Goal: Entertainment & Leisure: Consume media (video, audio)

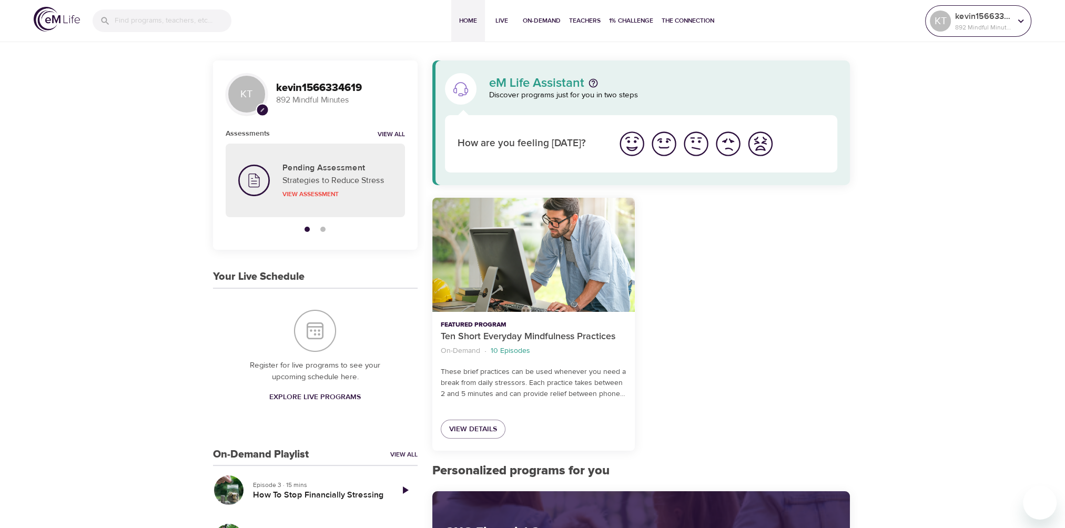
click at [1007, 19] on p "kevin1566334619" at bounding box center [984, 16] width 56 height 13
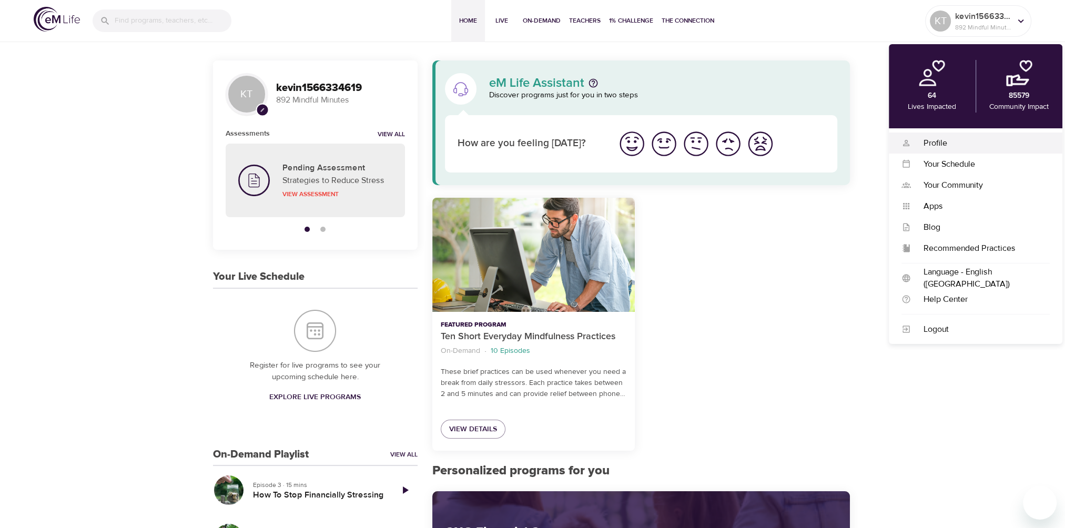
click at [939, 142] on div "Profile" at bounding box center [980, 143] width 139 height 12
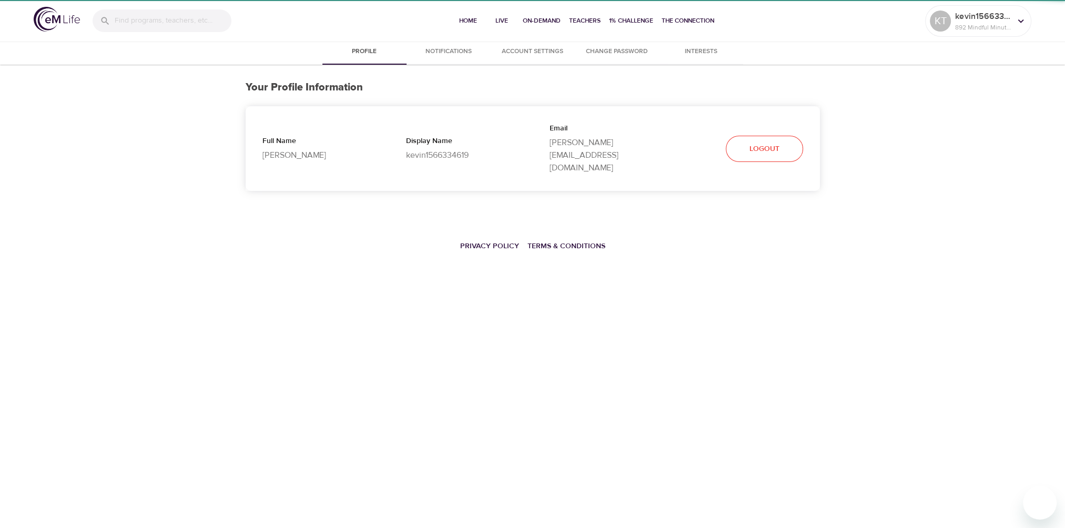
select select "10"
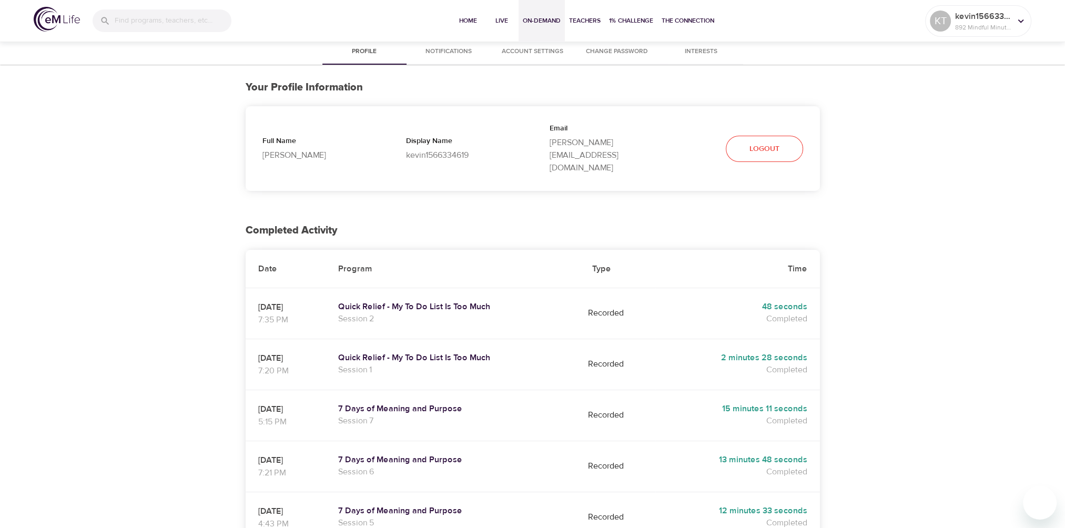
click at [541, 16] on span "On-Demand" at bounding box center [542, 20] width 38 height 11
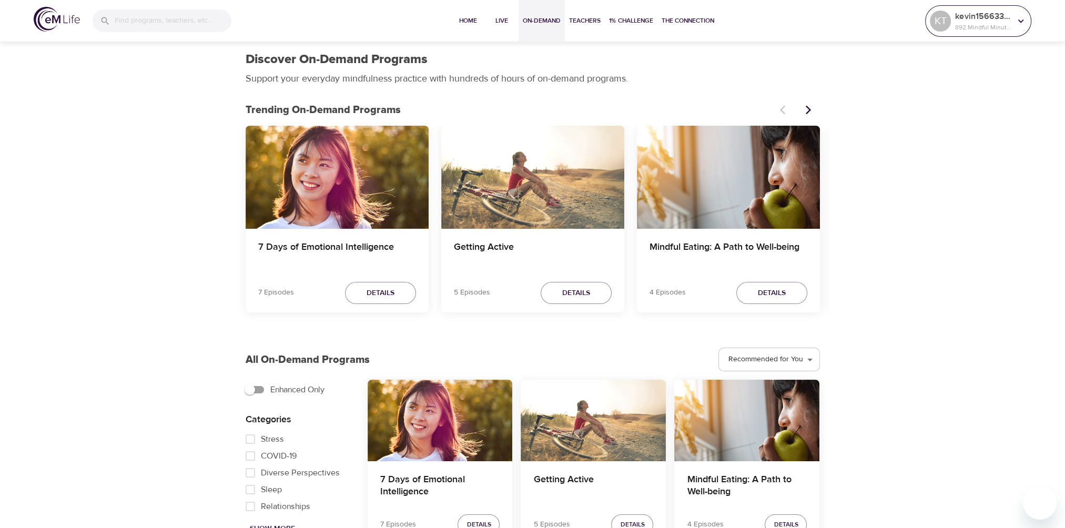
click at [972, 21] on p "kevin1566334619" at bounding box center [984, 16] width 56 height 13
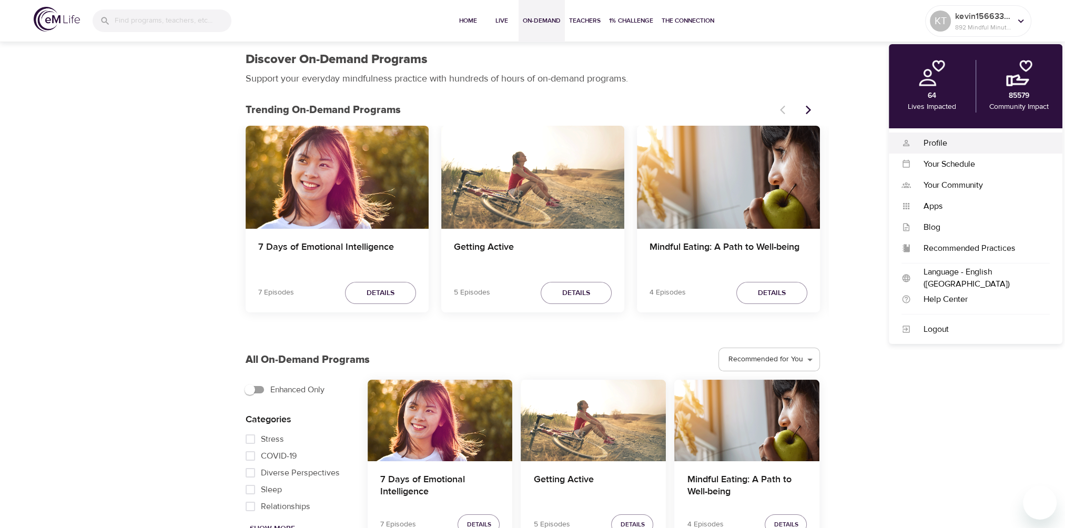
click at [934, 140] on div "Profile" at bounding box center [980, 143] width 139 height 12
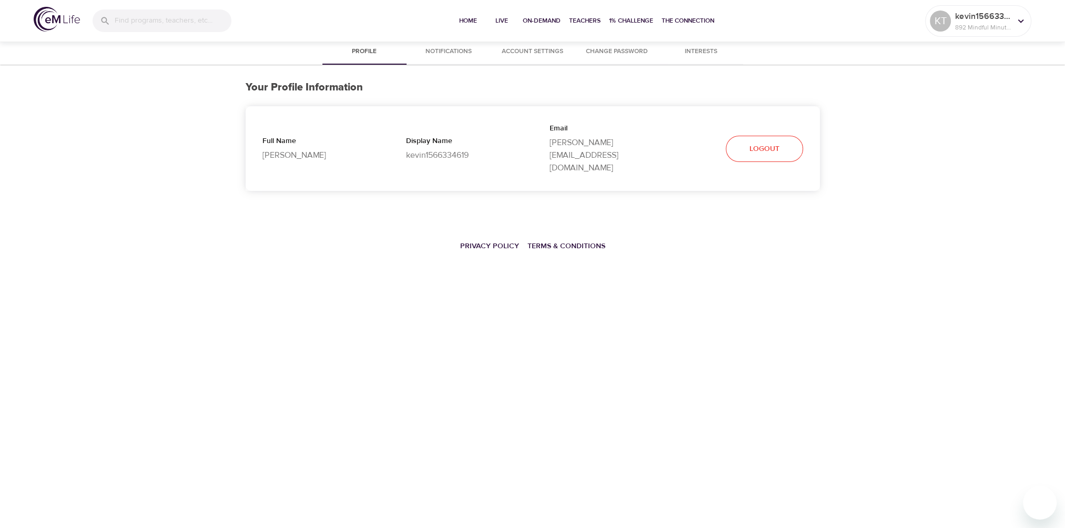
select select "10"
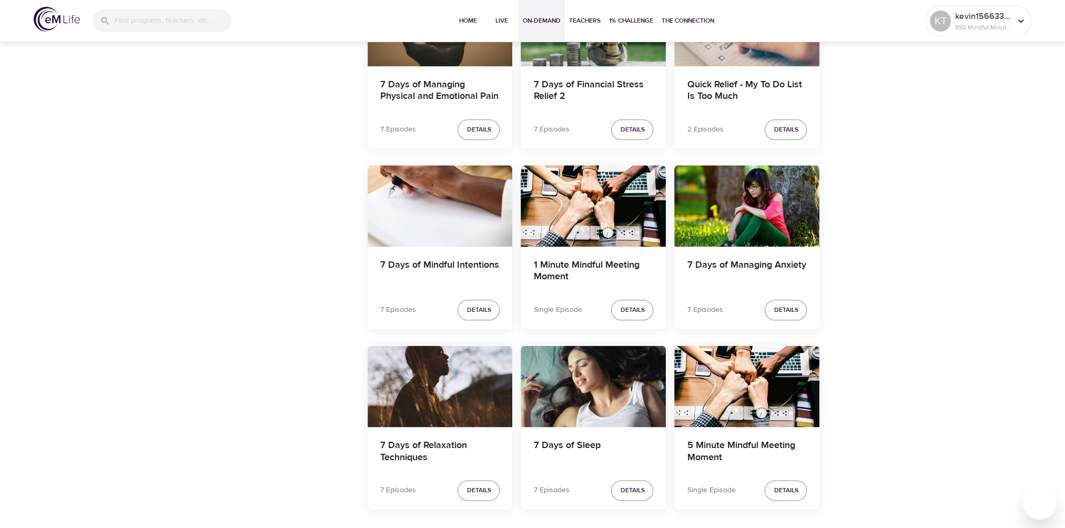
scroll to position [1729, 0]
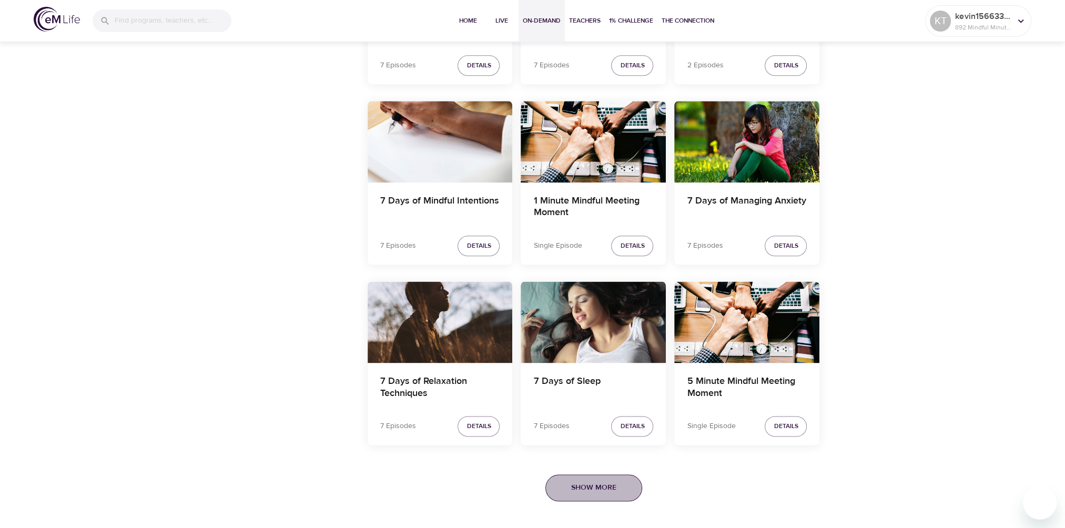
click at [587, 485] on span "Show More" at bounding box center [593, 487] width 45 height 13
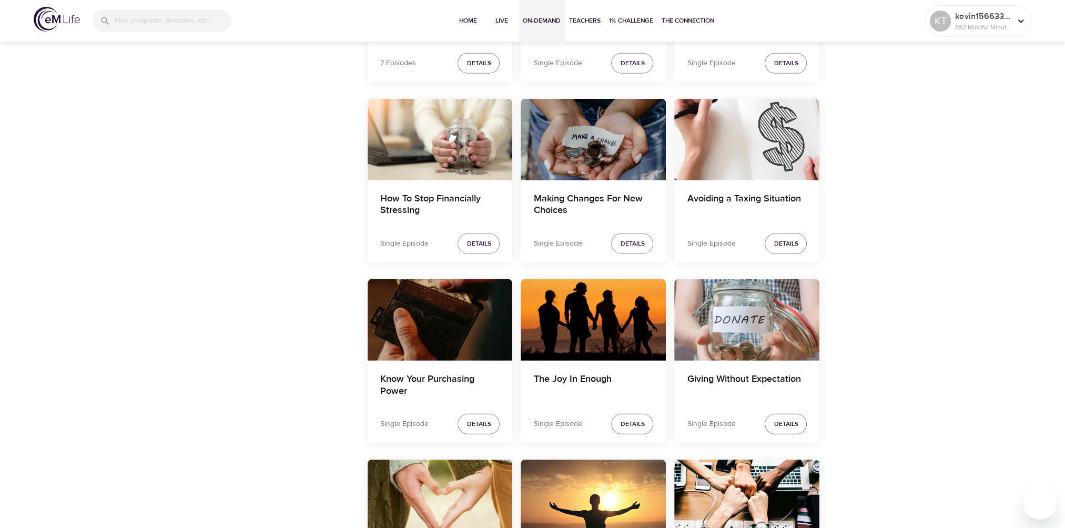
scroll to position [4097, 0]
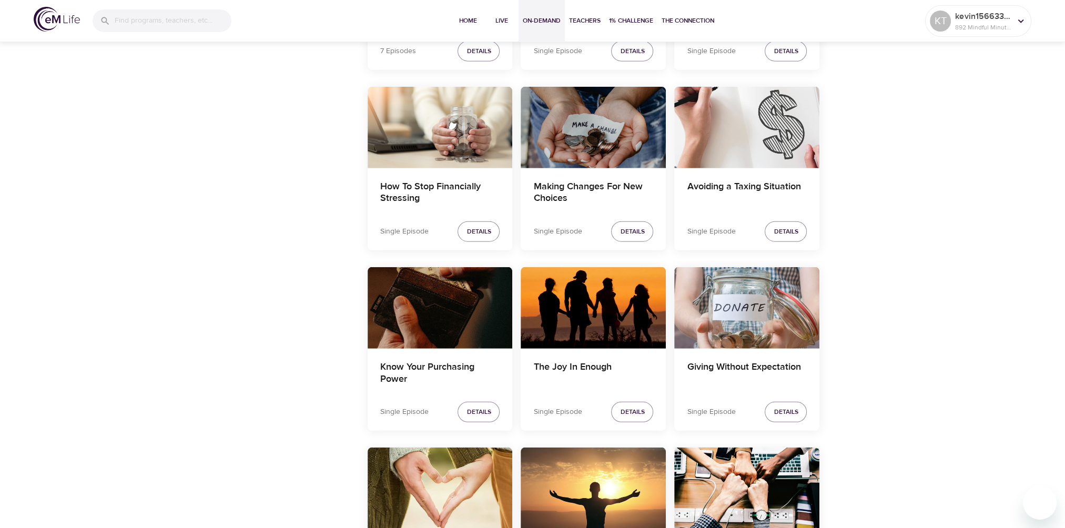
click at [777, 141] on div "Avoiding a Taxing Situation" at bounding box center [747, 128] width 145 height 82
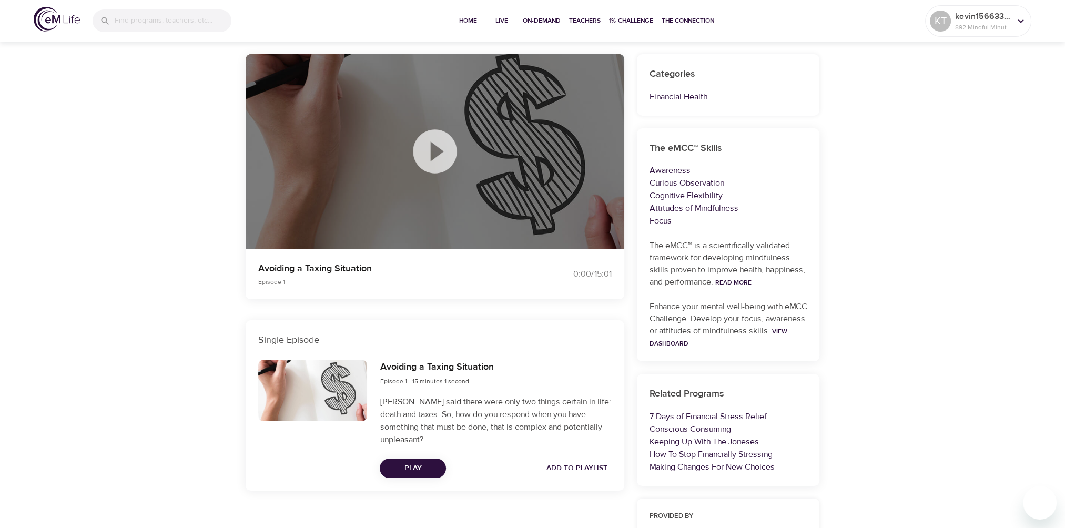
scroll to position [105, 0]
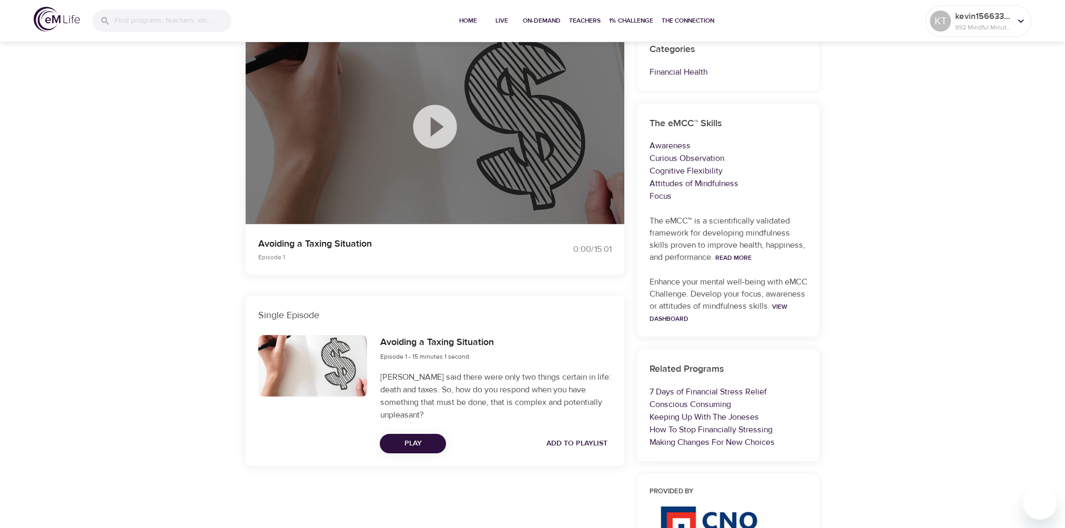
click at [417, 440] on span "Play" at bounding box center [412, 443] width 49 height 13
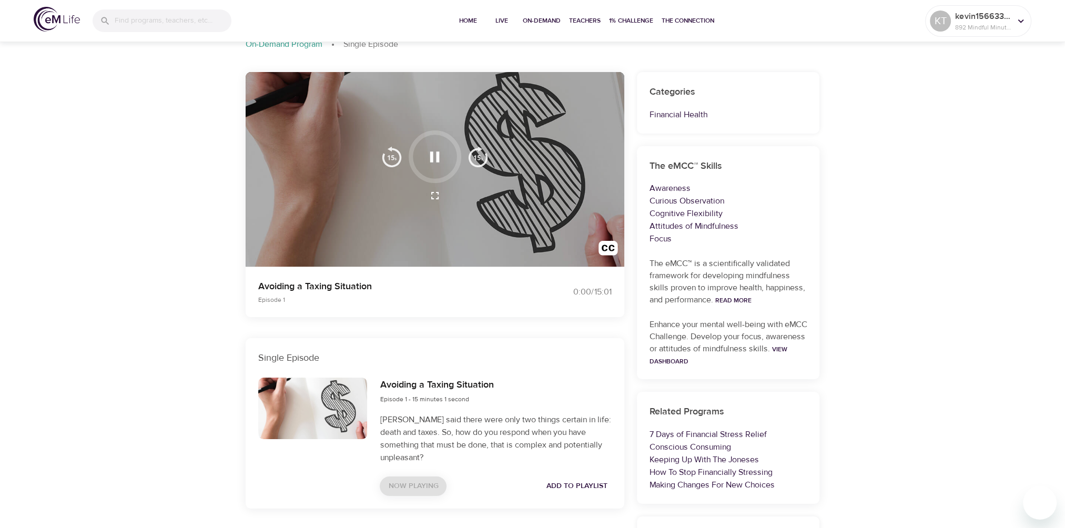
scroll to position [0, 0]
